Goal: Check status: Check status

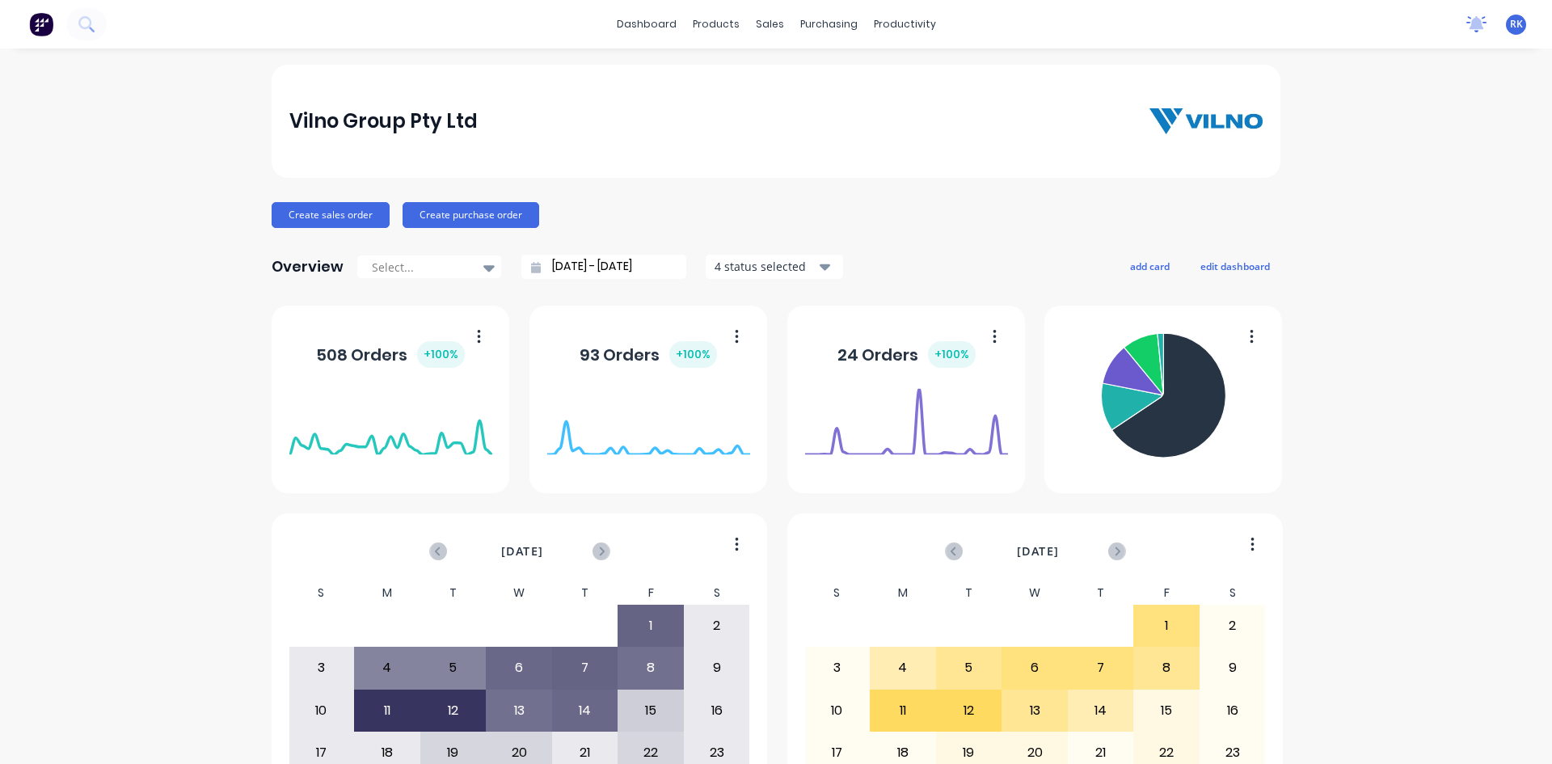
click at [1470, 24] on icon at bounding box center [1477, 22] width 15 height 13
click at [1467, 30] on icon at bounding box center [1477, 24] width 20 height 16
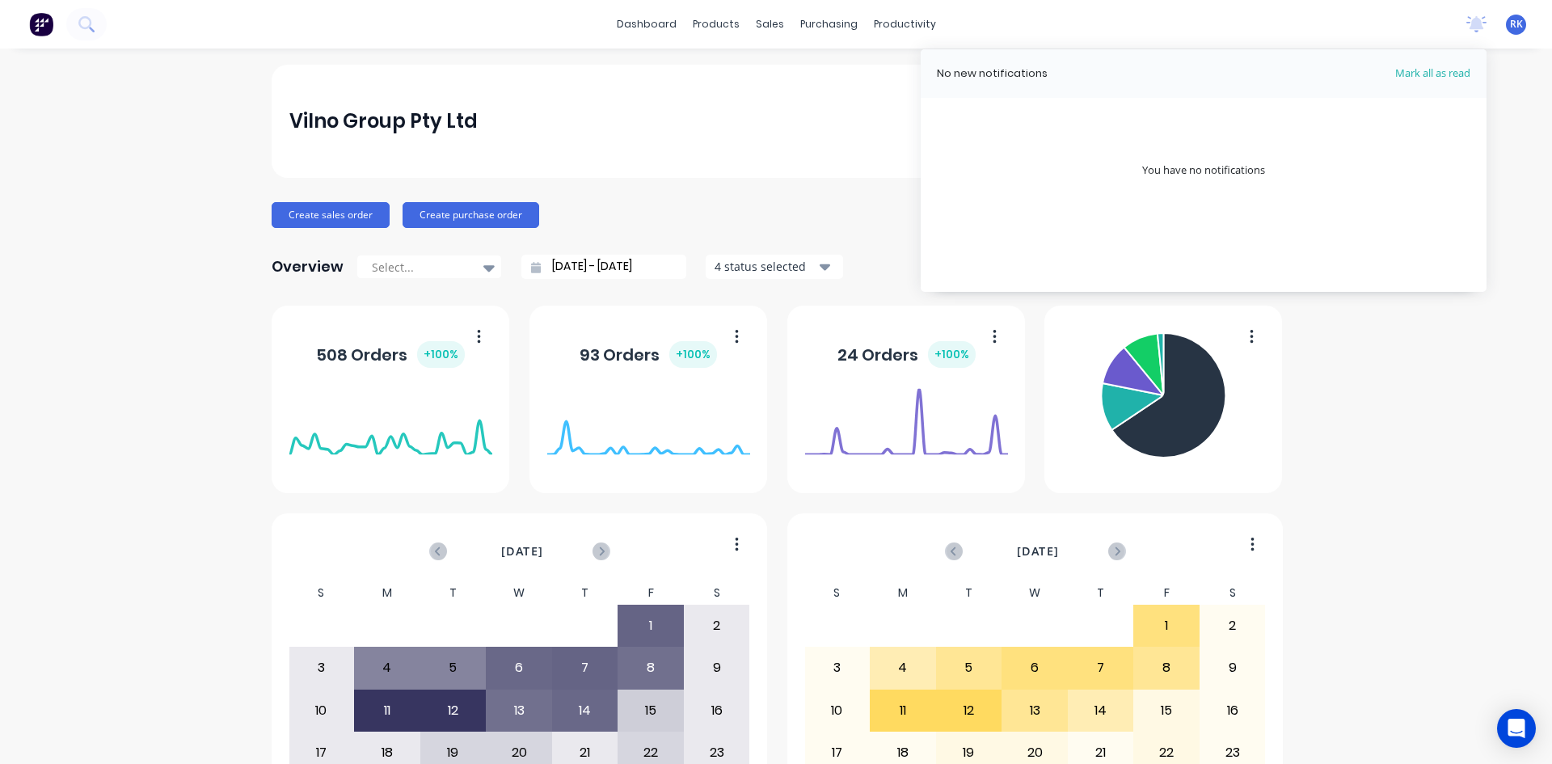
click at [1417, 23] on div "dashboard products sales purchasing productivity dashboard products Product Cat…" at bounding box center [776, 24] width 1552 height 49
click at [1454, 23] on div "No new notifications [PERSON_NAME] all as read [PERSON_NAME] mentioned you in a…" at bounding box center [1503, 24] width 99 height 24
click at [1470, 28] on icon at bounding box center [1477, 22] width 15 height 13
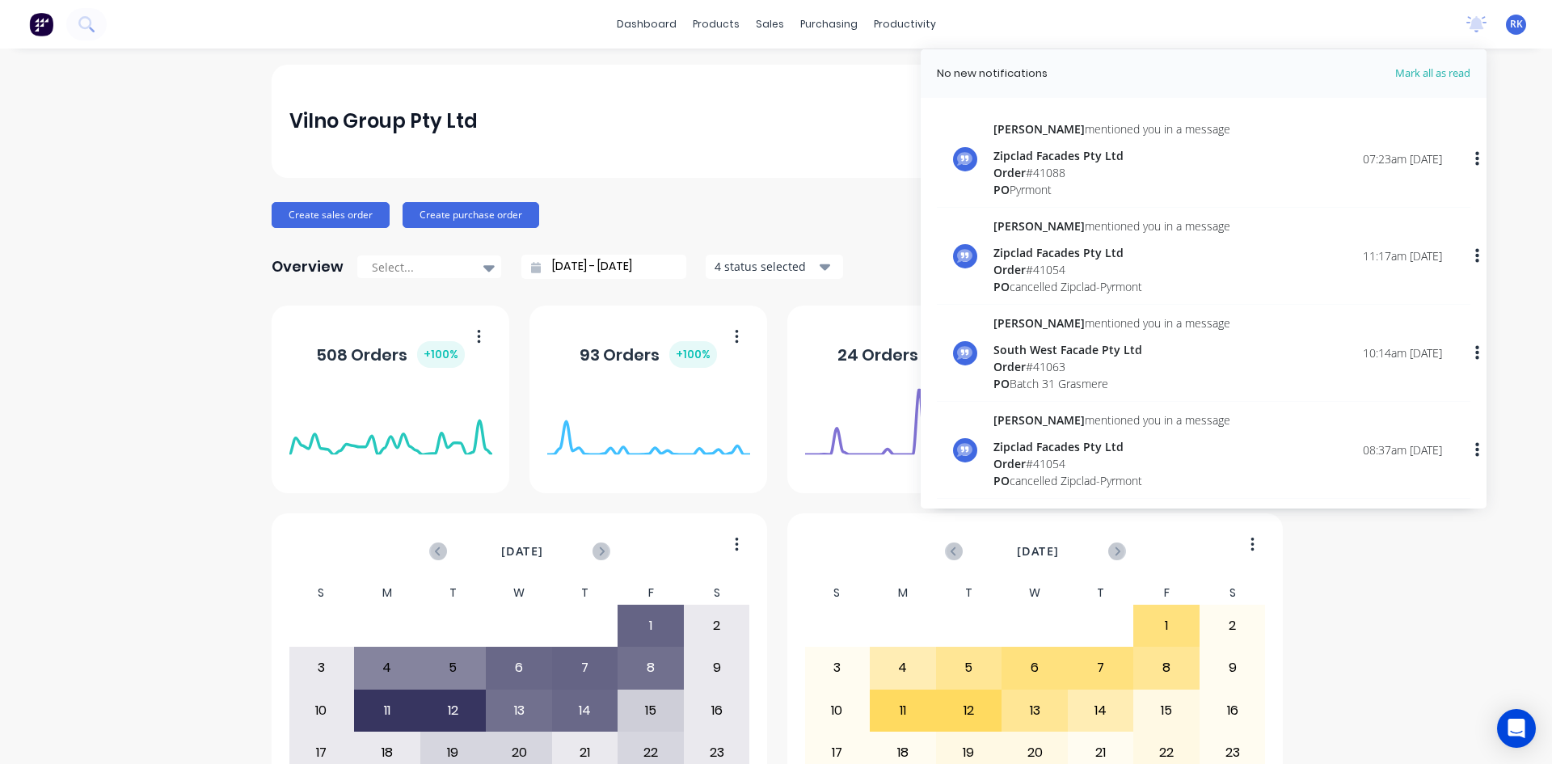
click at [1050, 165] on div "Order # 41088" at bounding box center [1112, 172] width 237 height 17
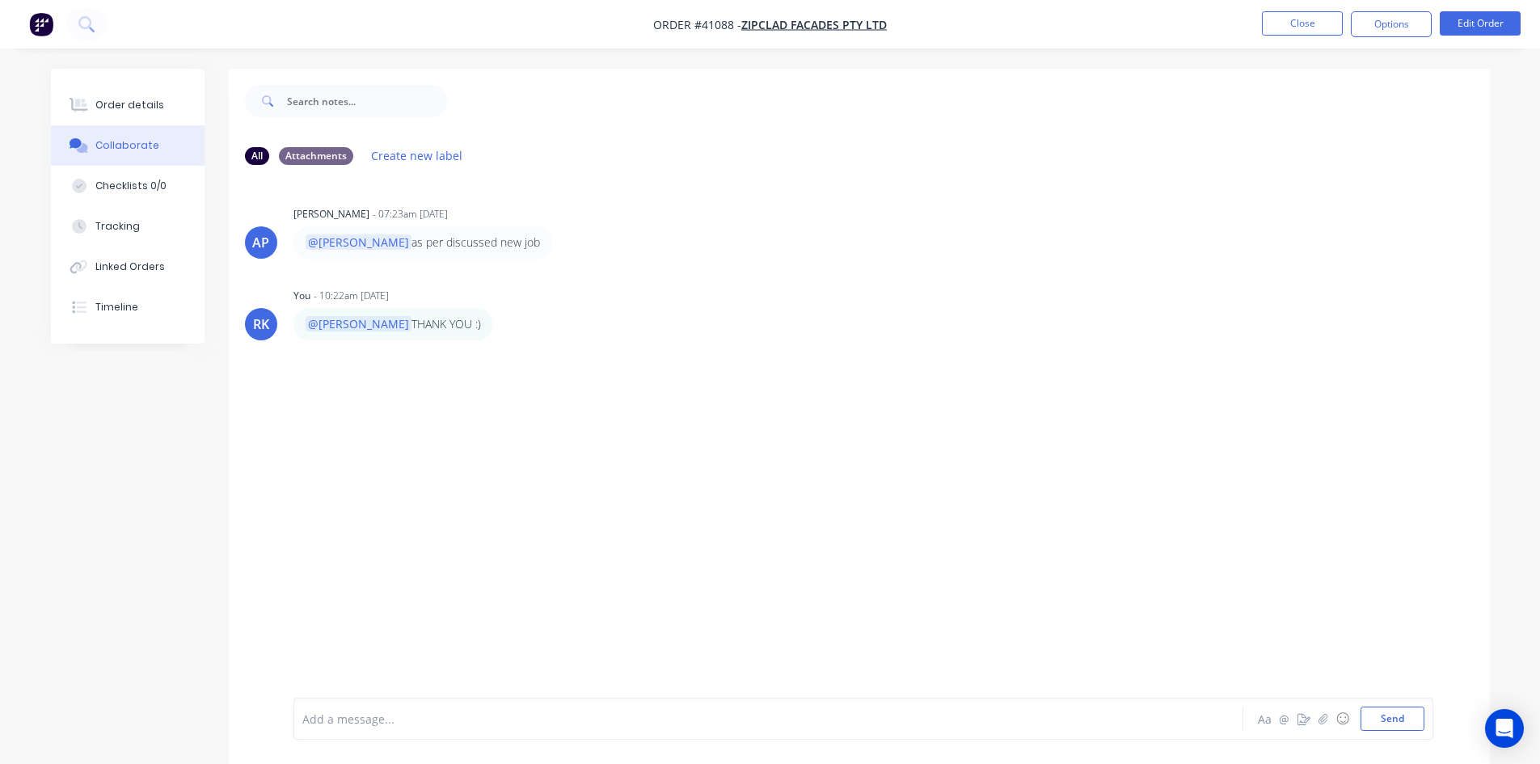
click at [398, 186] on div "AP [PERSON_NAME] - 07:23am [DATE] @[PERSON_NAME] as per discussed new job RK Yo…" at bounding box center [859, 438] width 1261 height 520
click at [321, 155] on div "Attachments" at bounding box center [316, 155] width 74 height 18
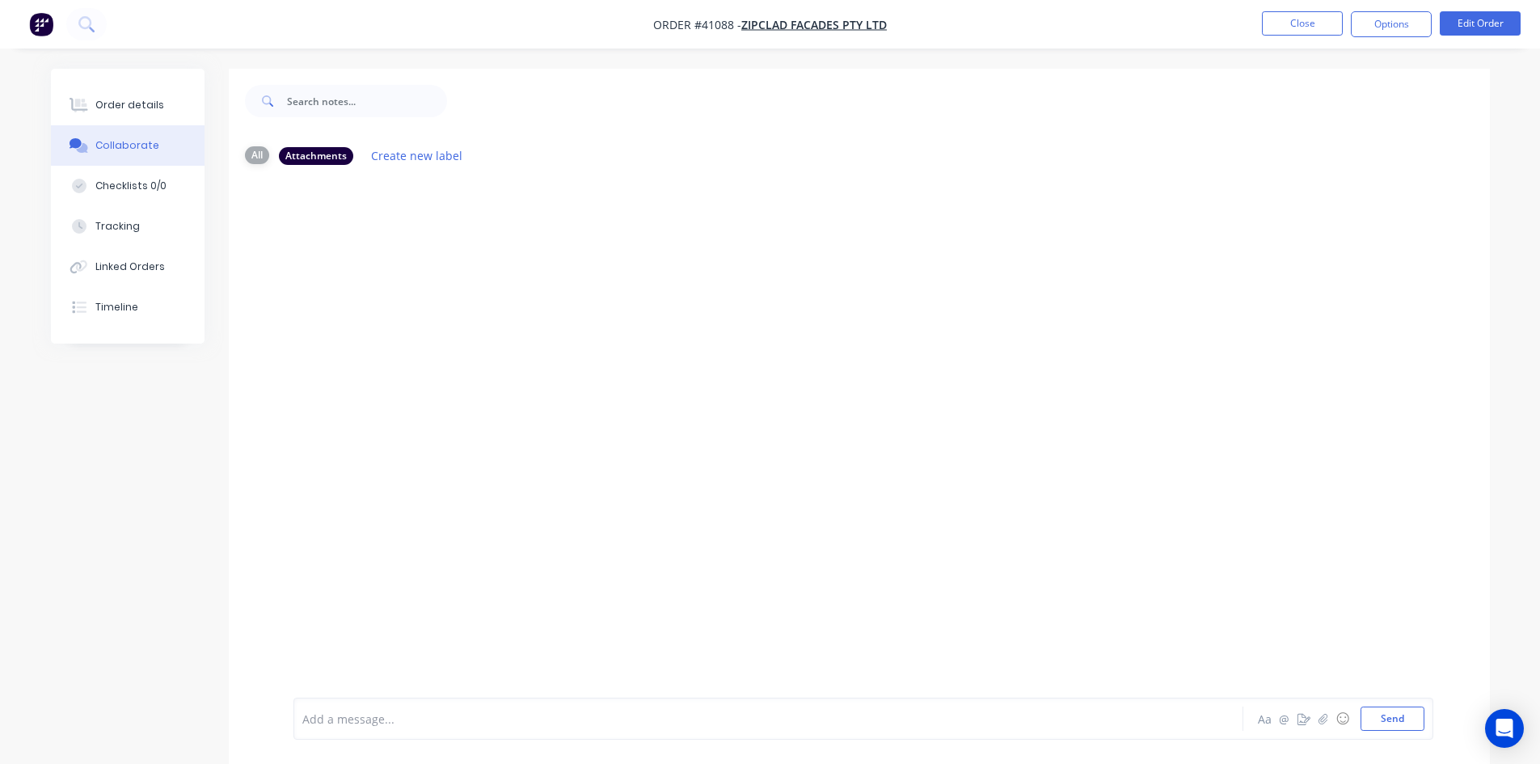
click at [255, 160] on div "All" at bounding box center [257, 155] width 24 height 18
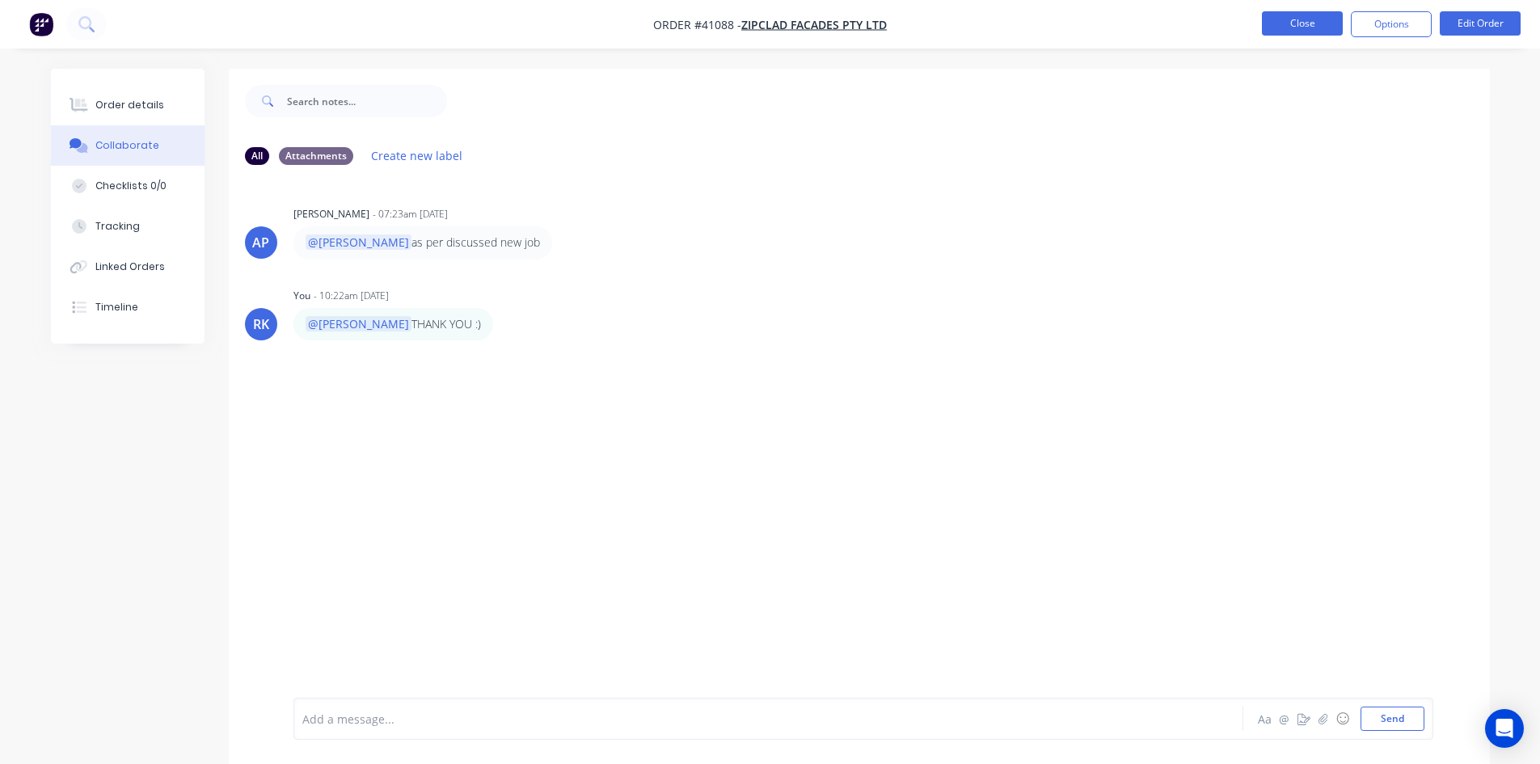
click at [1290, 25] on button "Close" at bounding box center [1302, 23] width 81 height 24
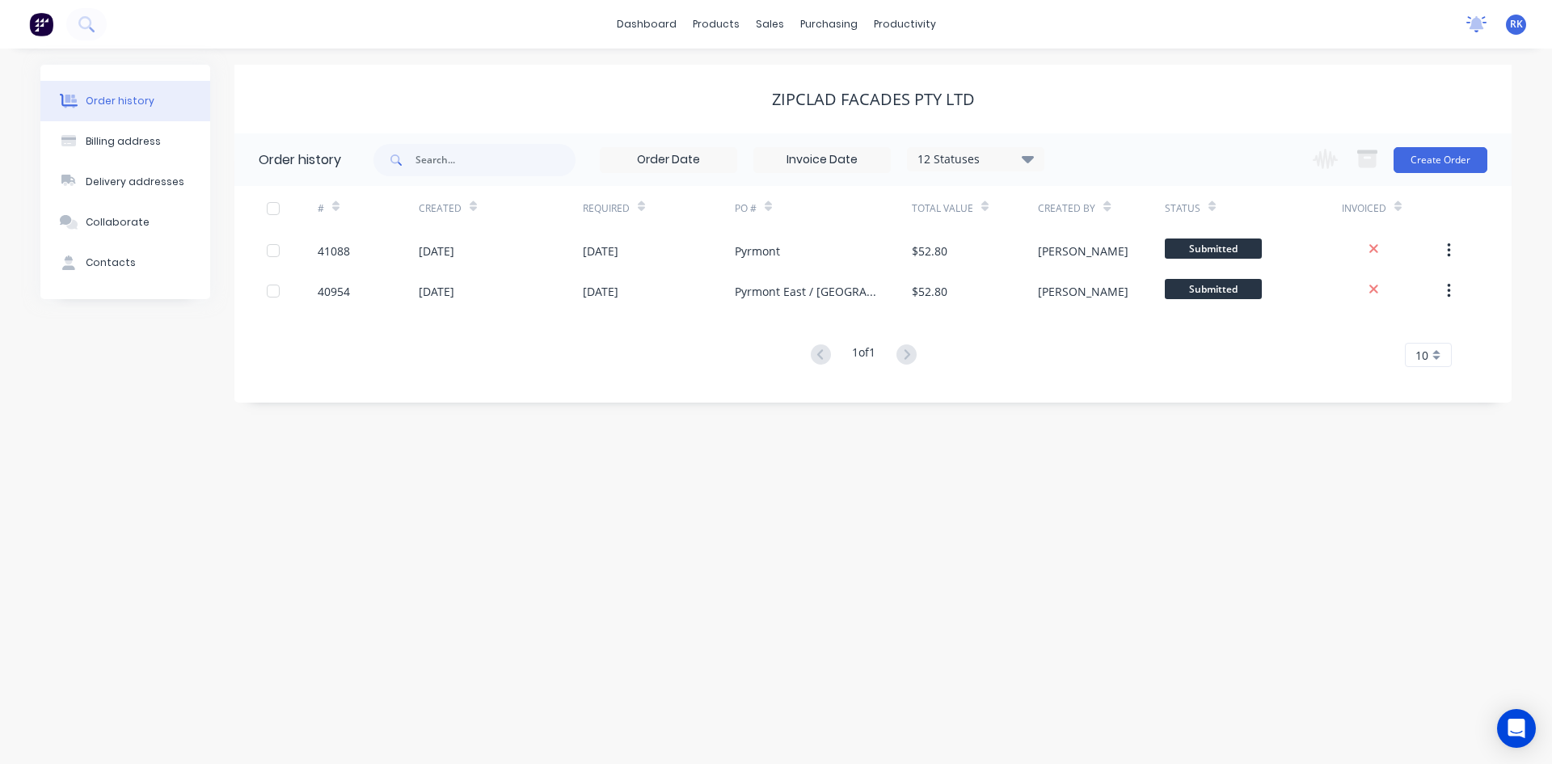
click at [1481, 23] on icon at bounding box center [1477, 22] width 15 height 13
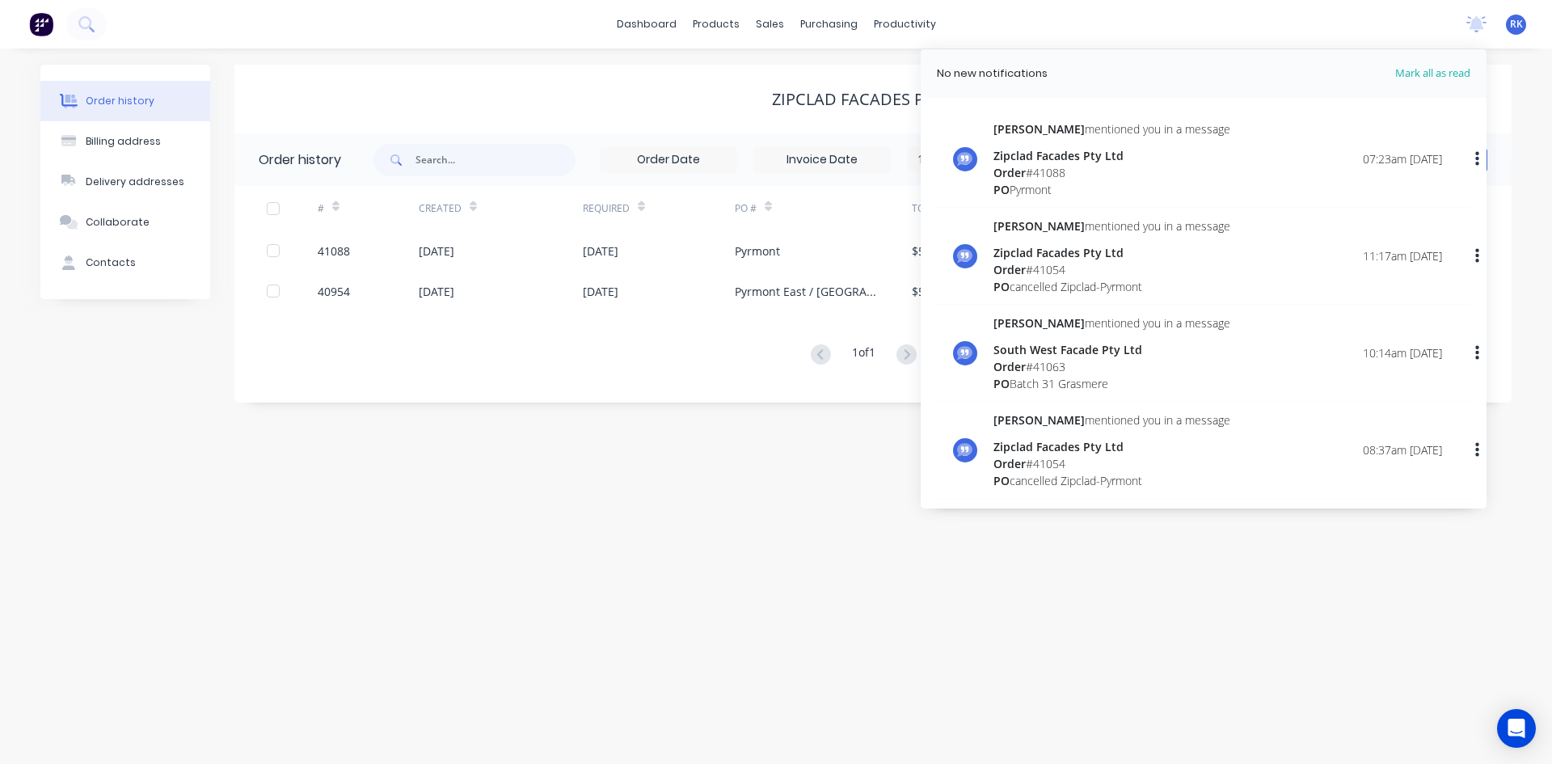
click at [909, 76] on div "Zipclad Facades Pty Ltd" at bounding box center [872, 99] width 1277 height 69
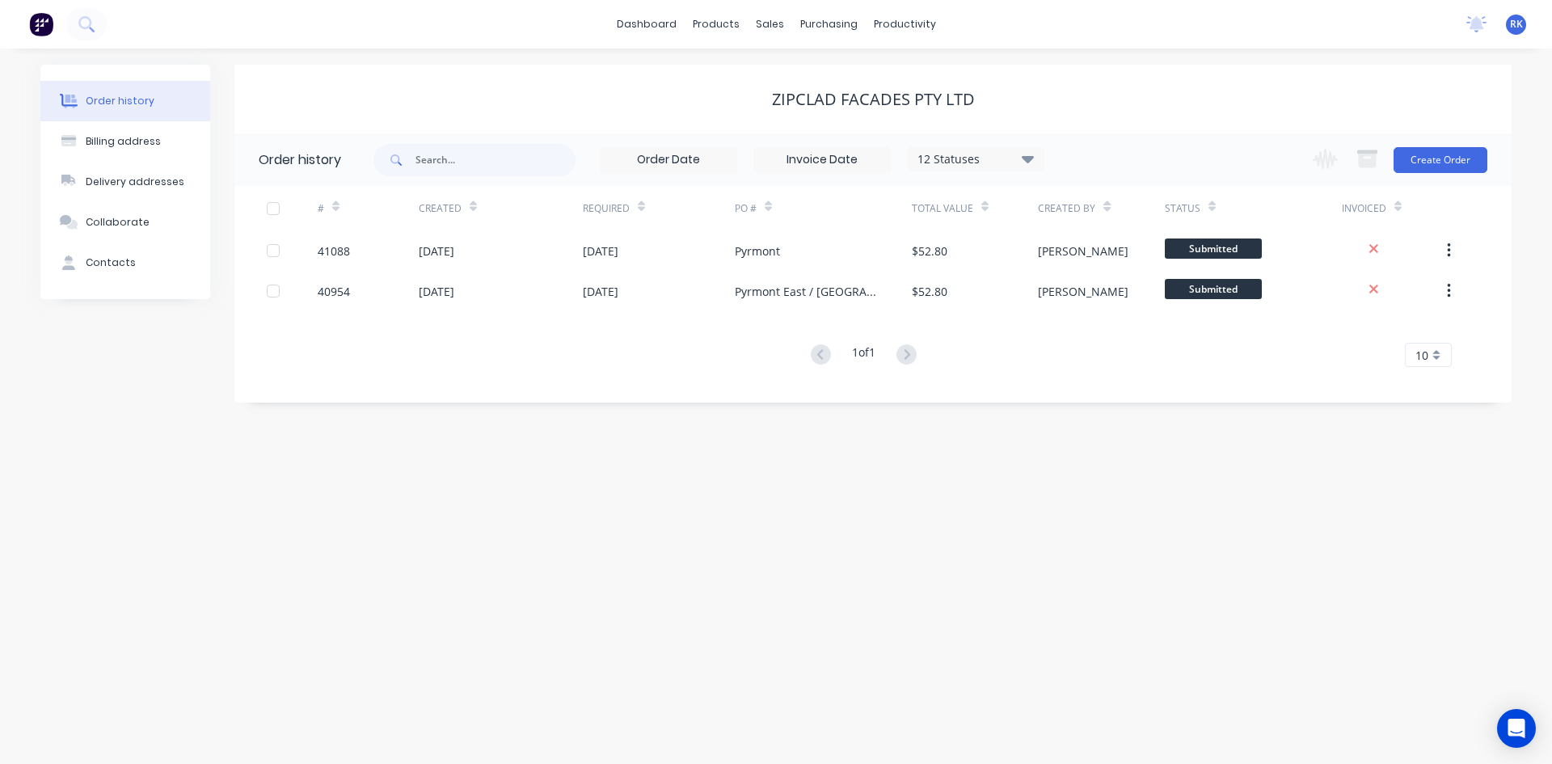
click at [533, 27] on div "dashboard products sales purchasing productivity dashboard products Product Cat…" at bounding box center [776, 24] width 1552 height 49
click at [542, 23] on div "dashboard products sales purchasing productivity dashboard products Product Cat…" at bounding box center [776, 24] width 1552 height 49
click at [1340, 28] on div "dashboard products sales purchasing productivity dashboard products Product Cat…" at bounding box center [776, 24] width 1552 height 49
click at [1336, 22] on div "dashboard products sales purchasing productivity dashboard products Product Cat…" at bounding box center [776, 24] width 1552 height 49
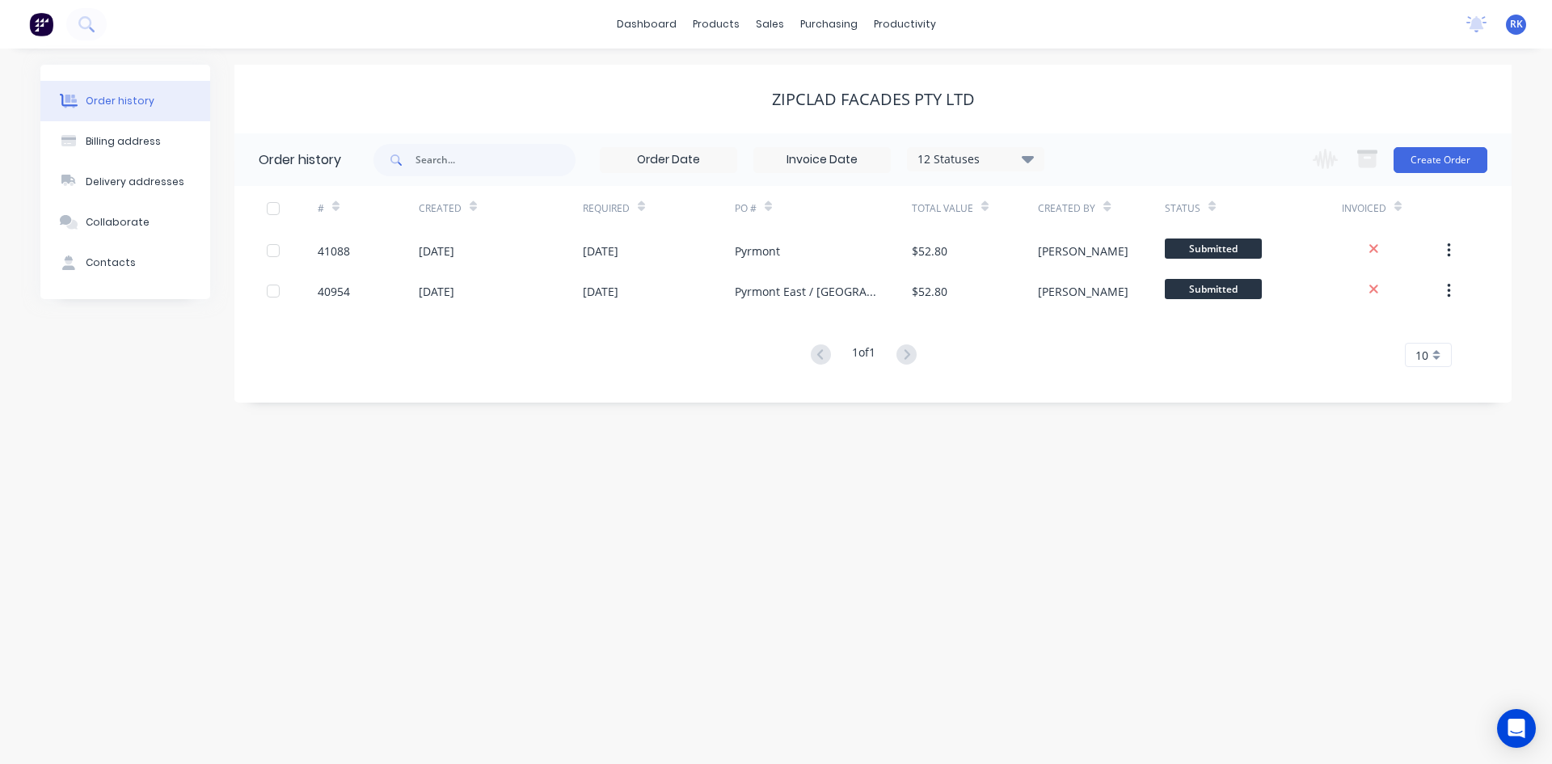
click at [1336, 23] on div "dashboard products sales purchasing productivity dashboard products Product Cat…" at bounding box center [776, 24] width 1552 height 49
click at [1349, 27] on div "dashboard products sales purchasing productivity dashboard products Product Cat…" at bounding box center [776, 24] width 1552 height 49
click at [1125, 22] on div "dashboard products sales purchasing productivity dashboard products Product Cat…" at bounding box center [776, 24] width 1552 height 49
click at [1480, 22] on icon at bounding box center [1477, 22] width 15 height 13
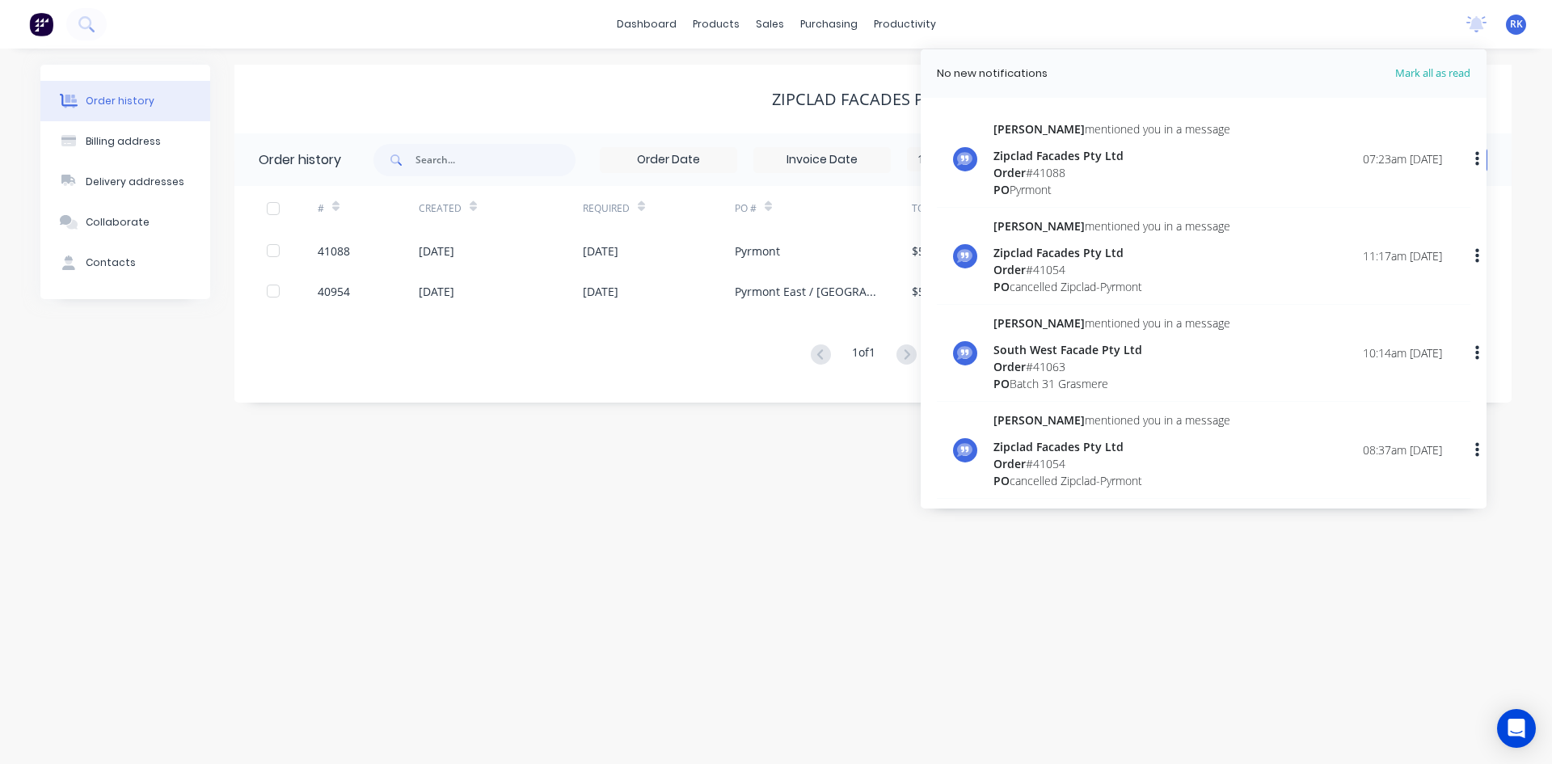
drag, startPoint x: 1107, startPoint y: 23, endPoint x: 910, endPoint y: 45, distance: 198.6
click at [1107, 22] on div "dashboard products sales purchasing productivity dashboard products Product Cat…" at bounding box center [776, 24] width 1552 height 49
